Goal: Transaction & Acquisition: Obtain resource

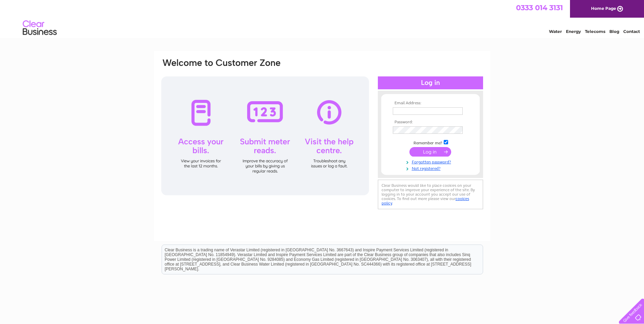
type input "ap@pvpdevelopments.com"
click at [428, 152] on input "submit" at bounding box center [431, 152] width 42 height 10
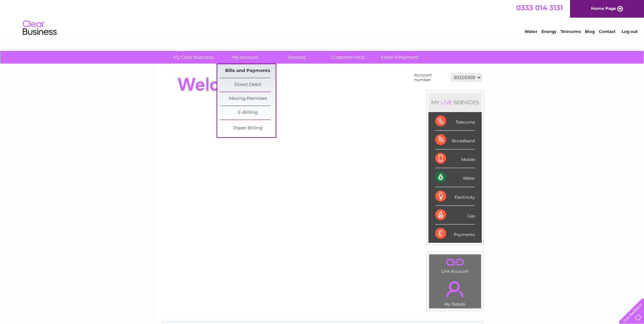
click at [255, 69] on link "Bills and Payments" at bounding box center [248, 71] width 56 height 14
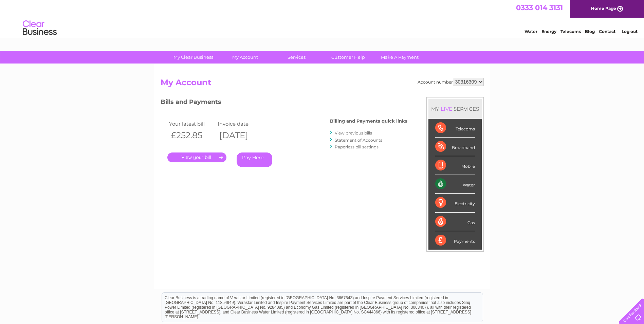
click at [216, 157] on link "." at bounding box center [196, 157] width 59 height 10
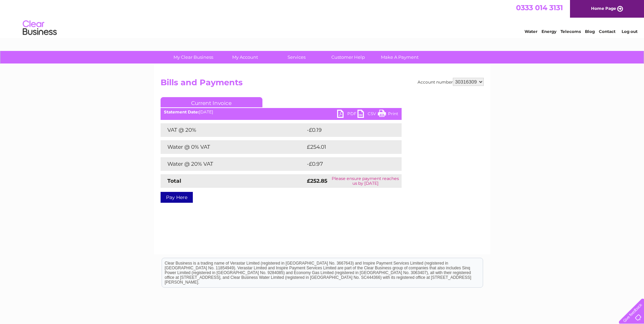
click at [345, 111] on link "PDF" at bounding box center [347, 115] width 20 height 10
